Goal: Find contact information: Obtain details needed to contact an individual or organization

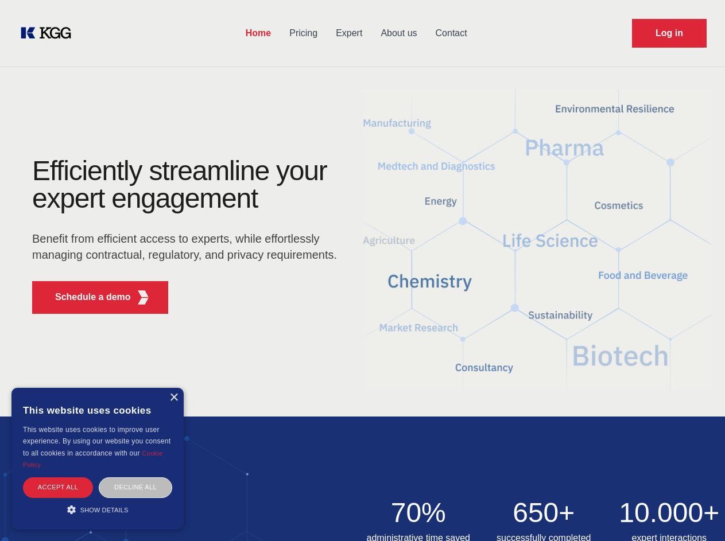
click at [362, 270] on div "Efficiently streamline your expert engagement Benefit from efficient access to …" at bounding box center [188, 240] width 349 height 166
click at [86, 297] on p "Schedule a demo" at bounding box center [93, 298] width 76 height 14
click at [173, 398] on div "× This website uses cookies This website uses cookies to improve user experienc…" at bounding box center [97, 459] width 172 height 142
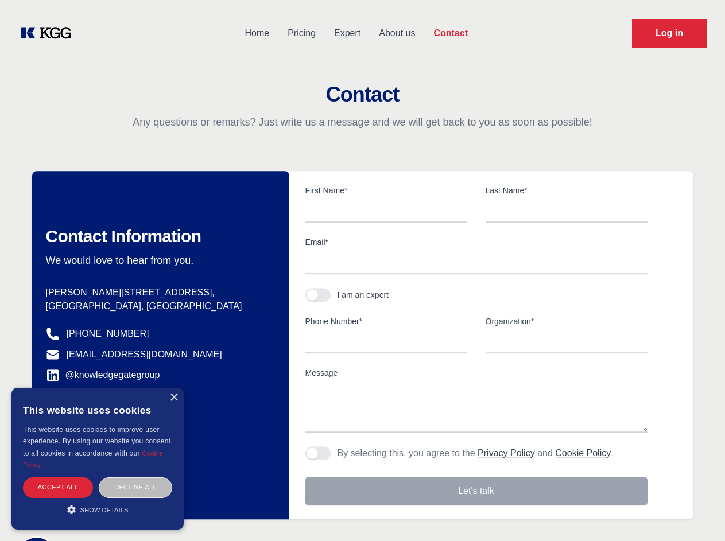
click at [58, 487] on div "Accept all" at bounding box center [58, 488] width 70 height 20
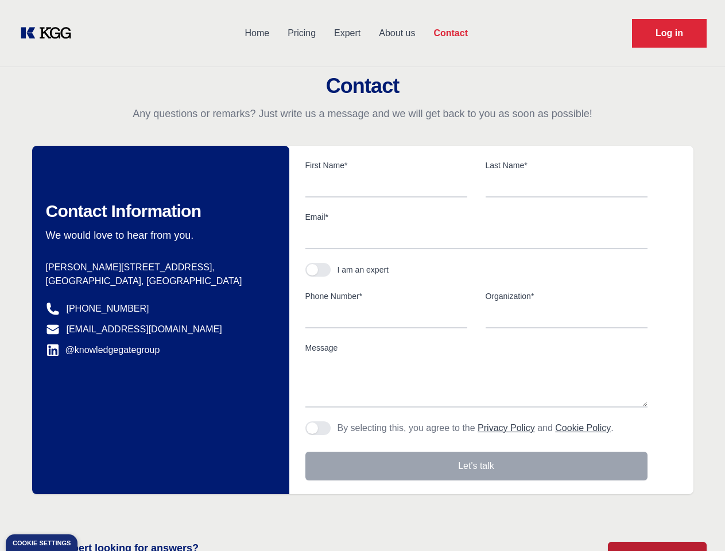
click at [135, 487] on div "Contact Information We would love to hear from you. Postal address [PERSON_NAME…" at bounding box center [160, 320] width 257 height 349
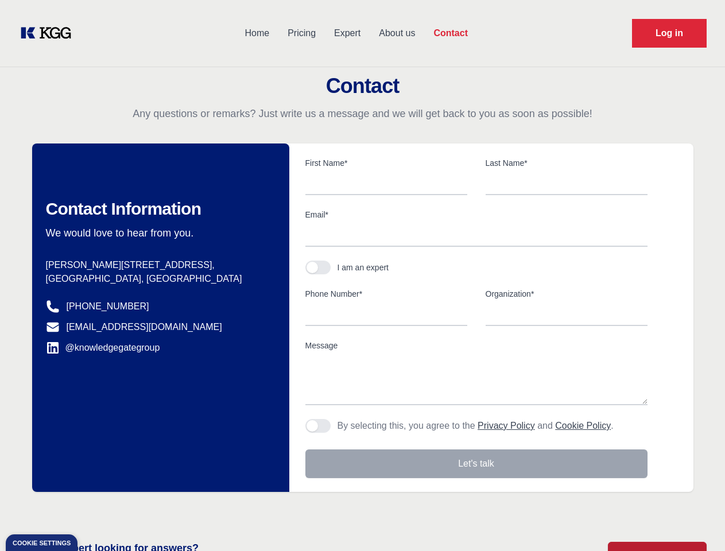
click at [98, 510] on main "Contact Any questions or remarks? Just write us a message and we will get back …" at bounding box center [362, 299] width 725 height 598
